Goal: Transaction & Acquisition: Purchase product/service

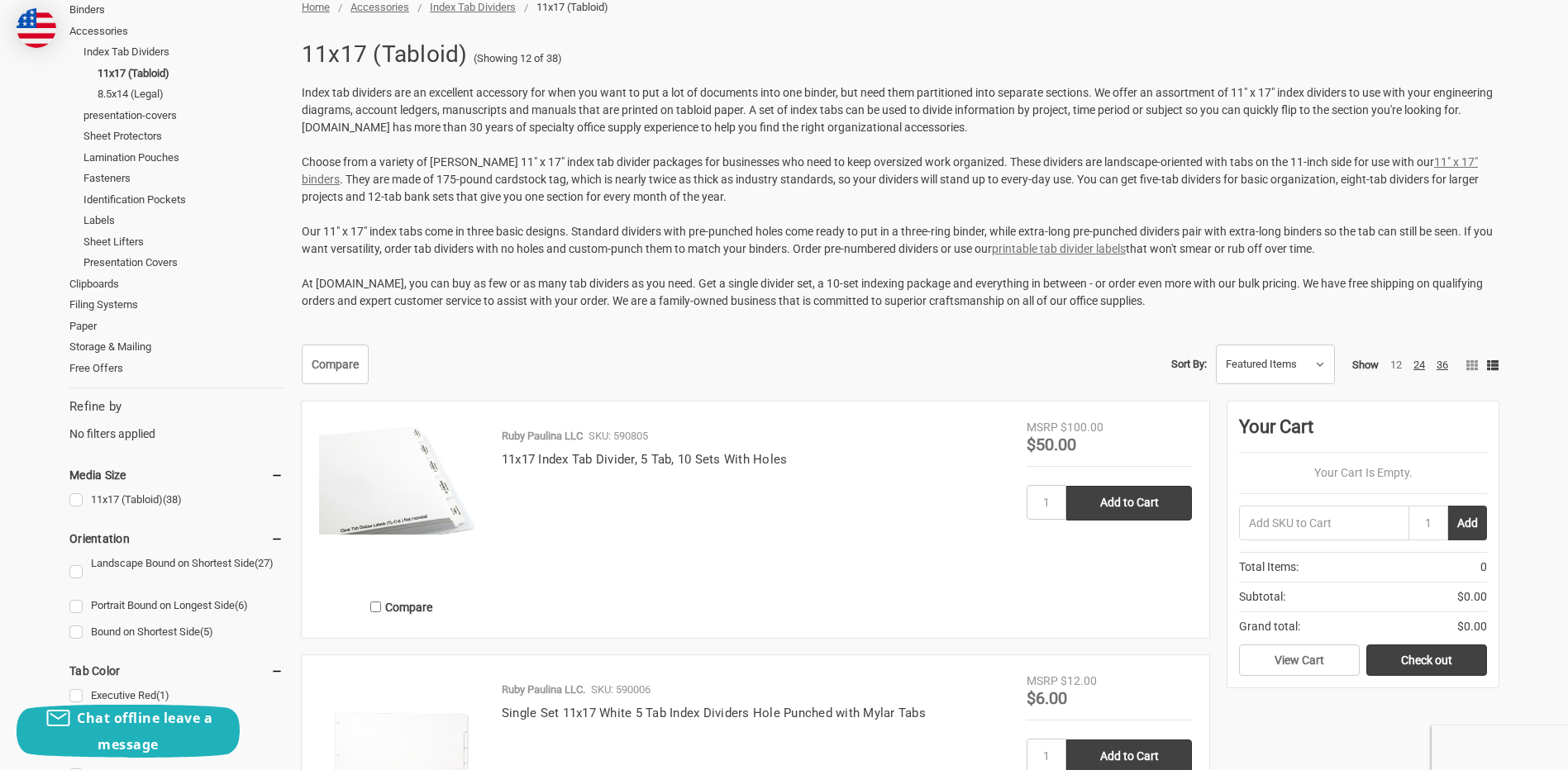
scroll to position [247, 0]
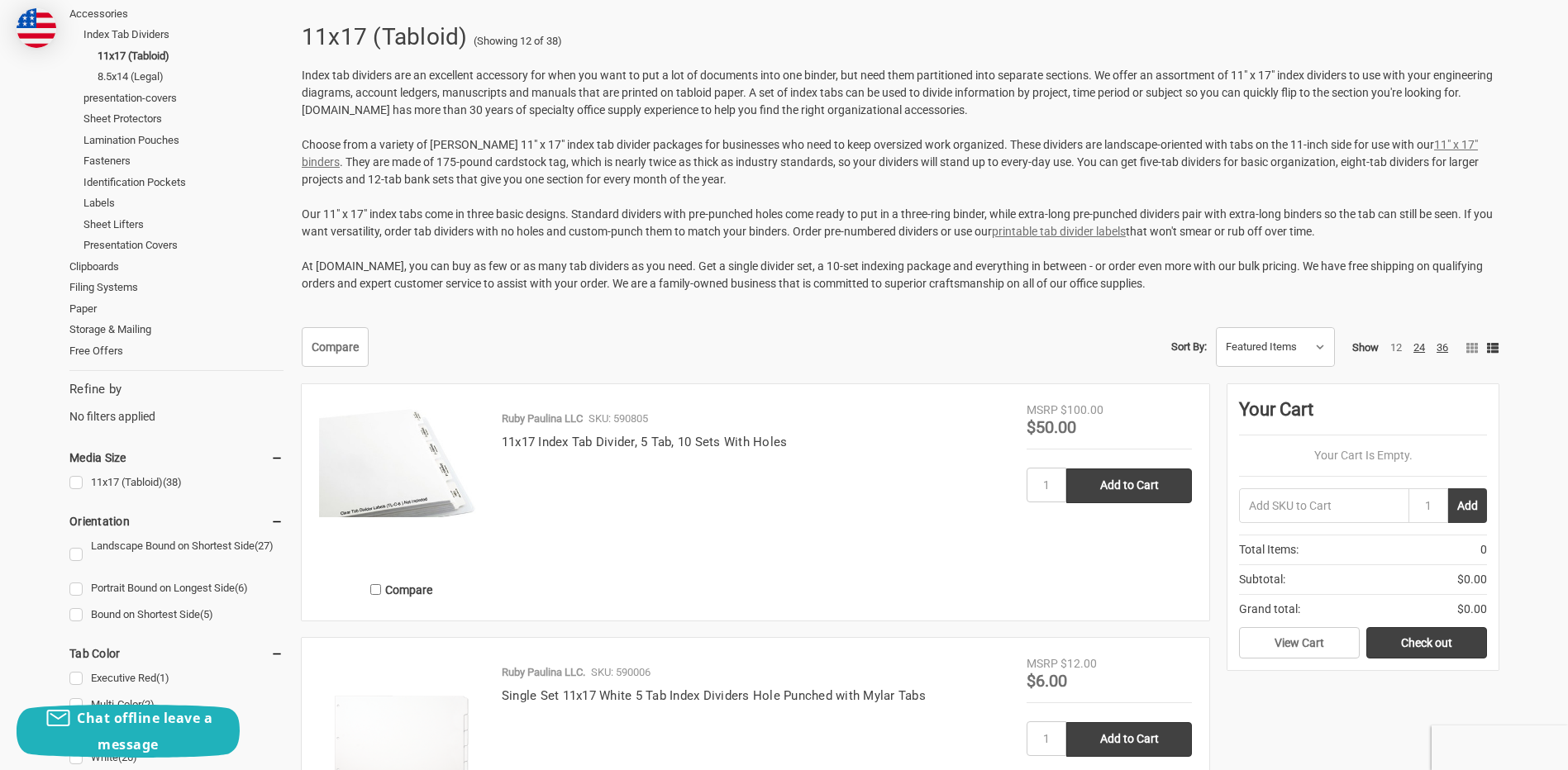
click at [453, 473] on img at bounding box center [401, 459] width 165 height 115
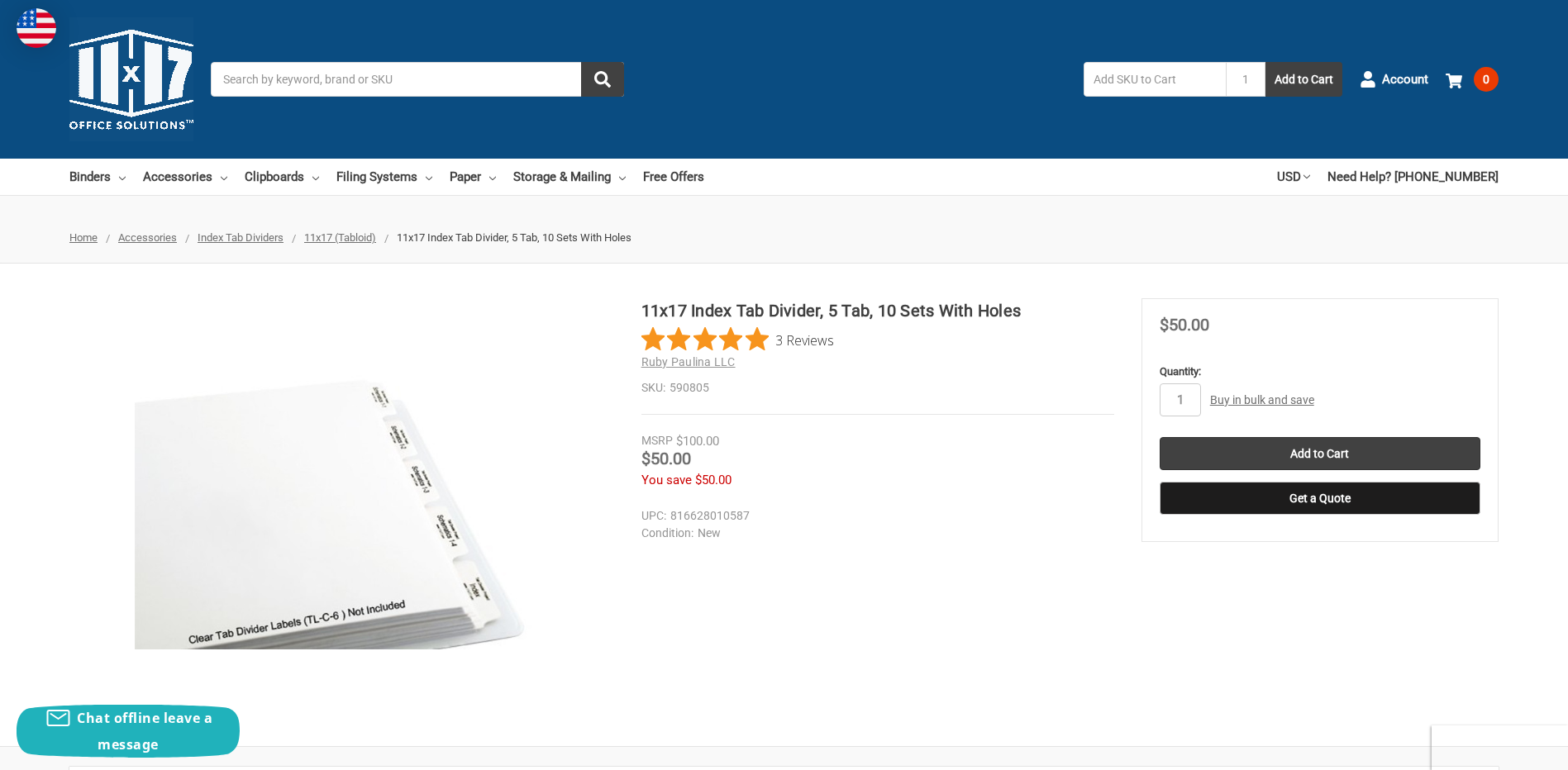
click at [429, 505] on img at bounding box center [341, 504] width 413 height 288
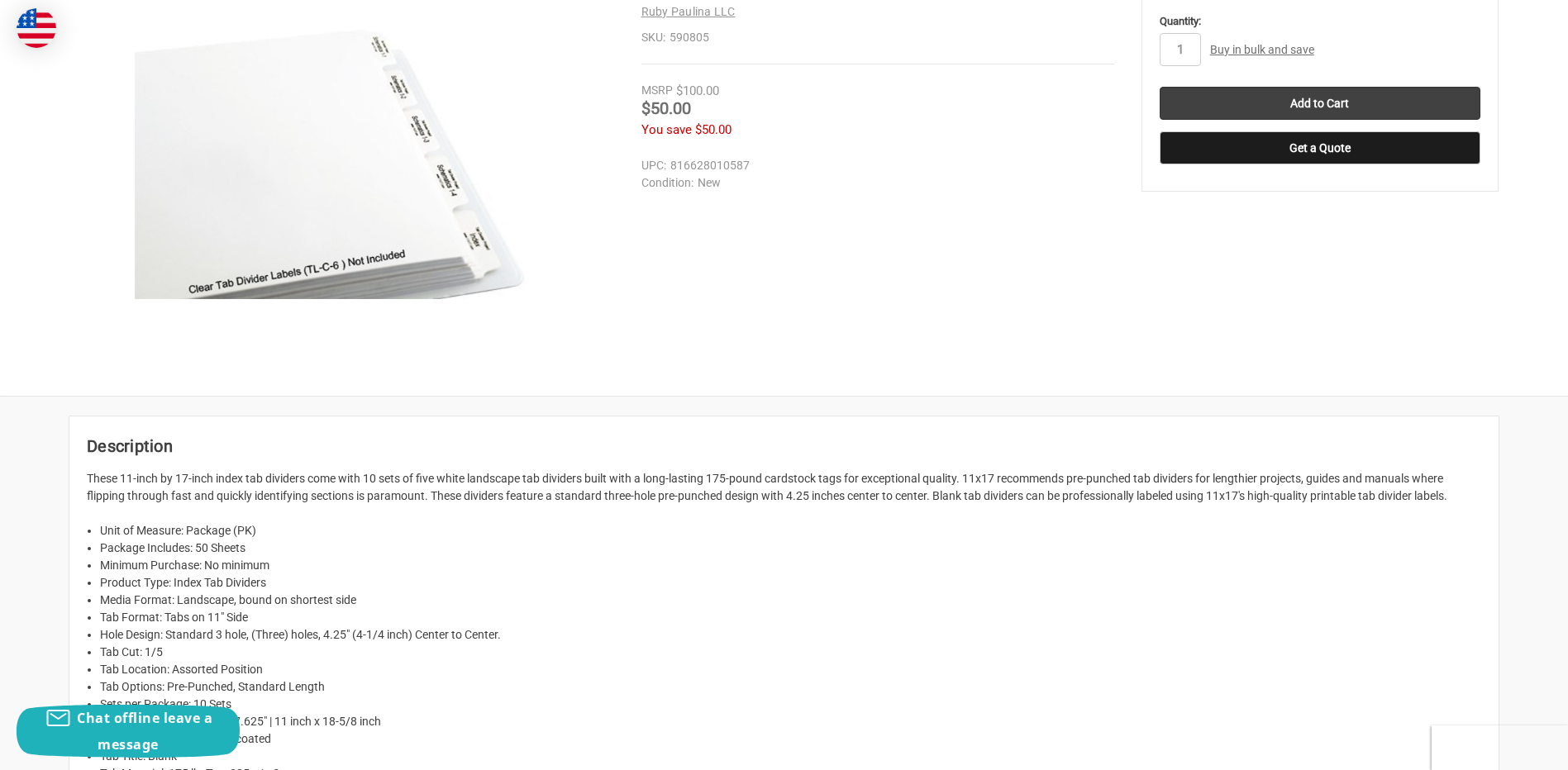
scroll to position [413, 0]
